Goal: Register for event/course

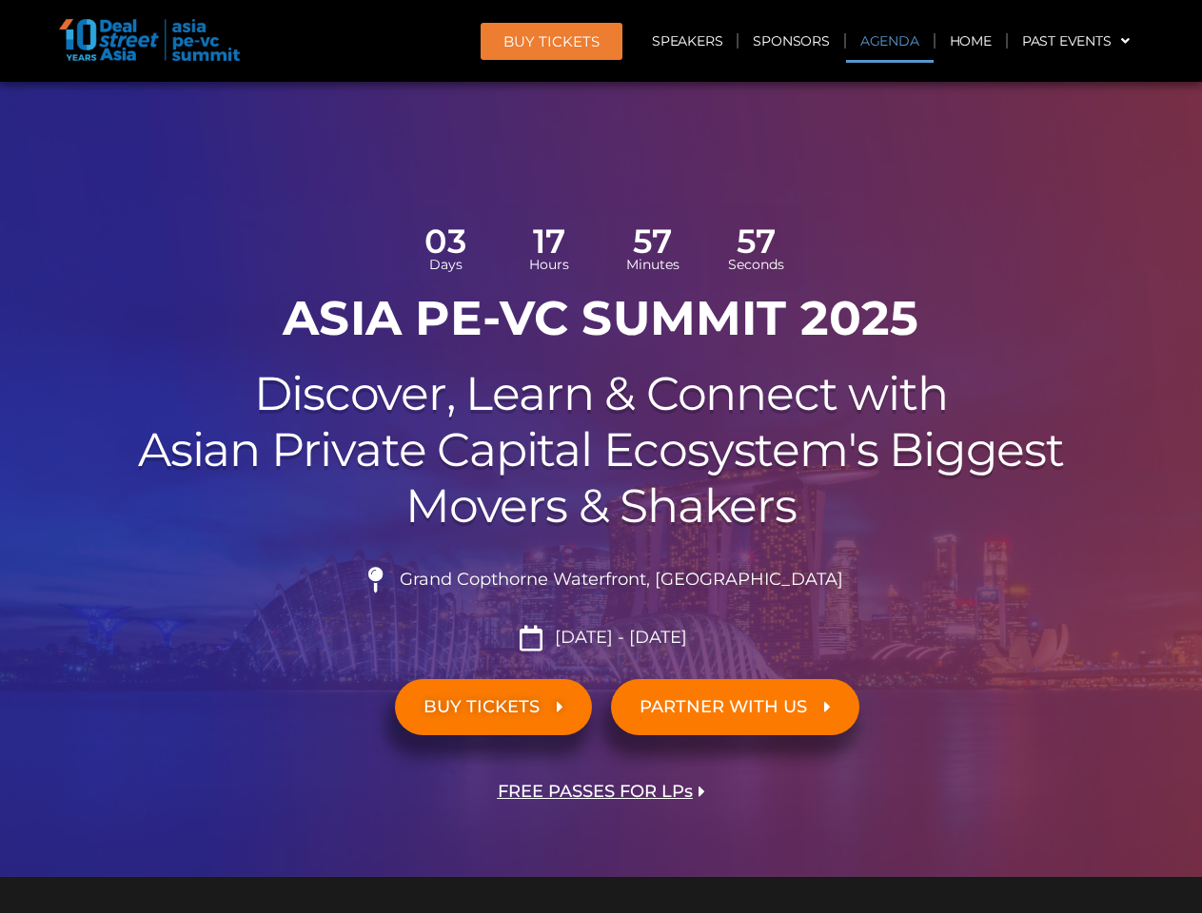
scroll to position [1179, 0]
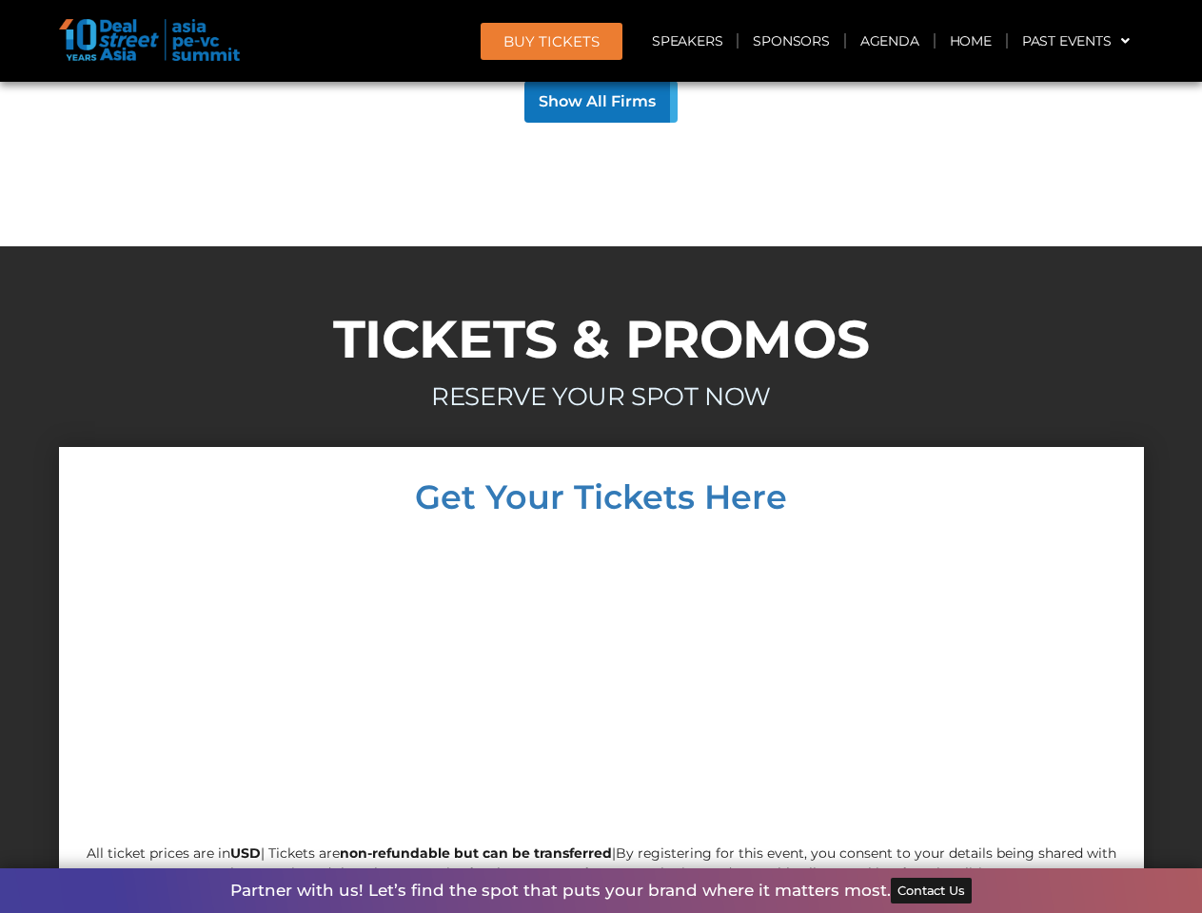
scroll to position [10781, 0]
